Goal: Entertainment & Leisure: Consume media (video, audio)

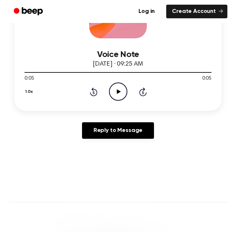
scroll to position [177, 0]
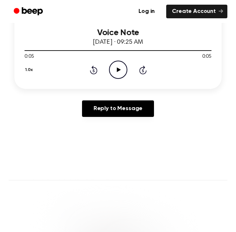
click at [109, 68] on div "1.0x Rewind 5 seconds Play Audio Skip 5 seconds" at bounding box center [117, 70] width 187 height 18
click at [114, 70] on icon "Play Audio" at bounding box center [118, 70] width 18 height 18
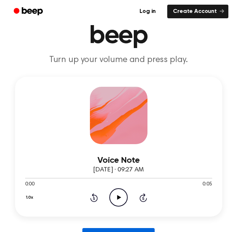
scroll to position [118, 0]
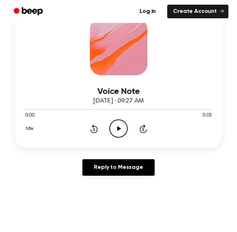
click at [120, 129] on icon at bounding box center [119, 128] width 4 height 5
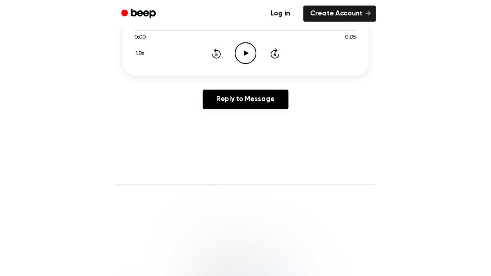
scroll to position [177, 0]
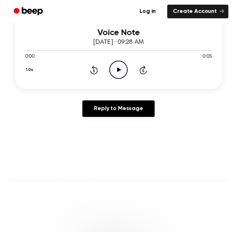
click at [117, 71] on icon "Play Audio" at bounding box center [118, 70] width 18 height 18
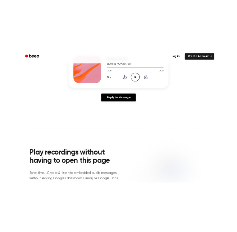
scroll to position [59, 0]
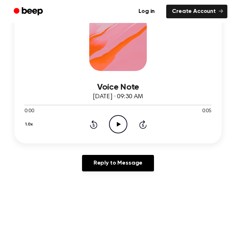
scroll to position [118, 0]
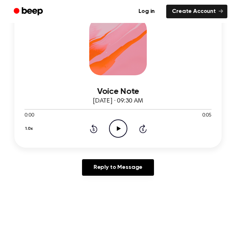
click at [113, 128] on icon "Play Audio" at bounding box center [118, 129] width 18 height 18
